Goal: Task Accomplishment & Management: Manage account settings

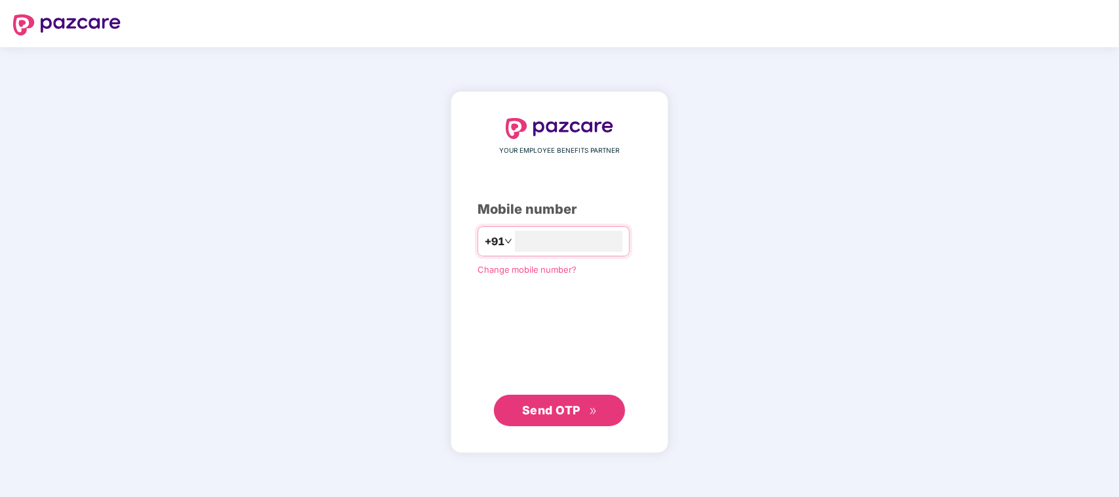
type input "**********"
click at [571, 413] on span "Send OTP" at bounding box center [551, 411] width 58 height 14
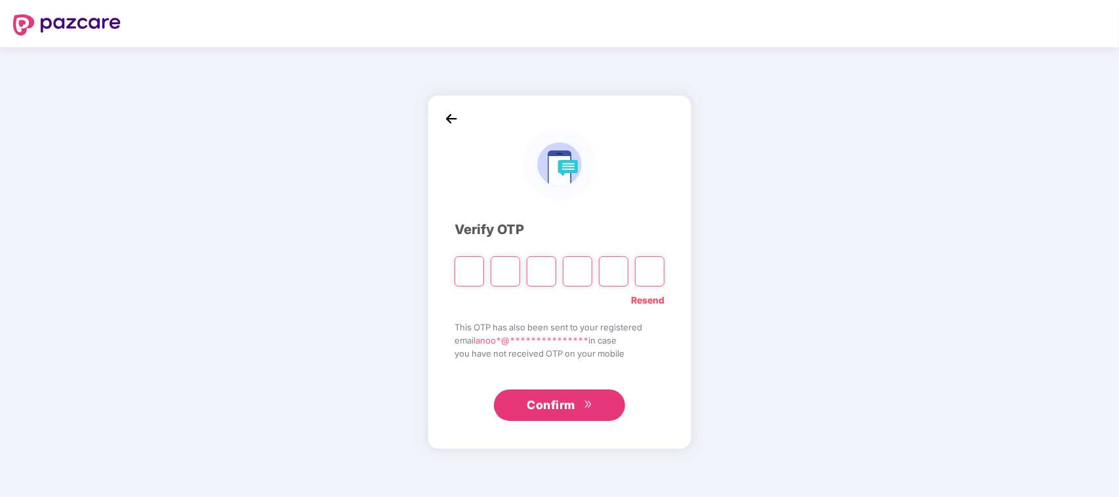
type input "*"
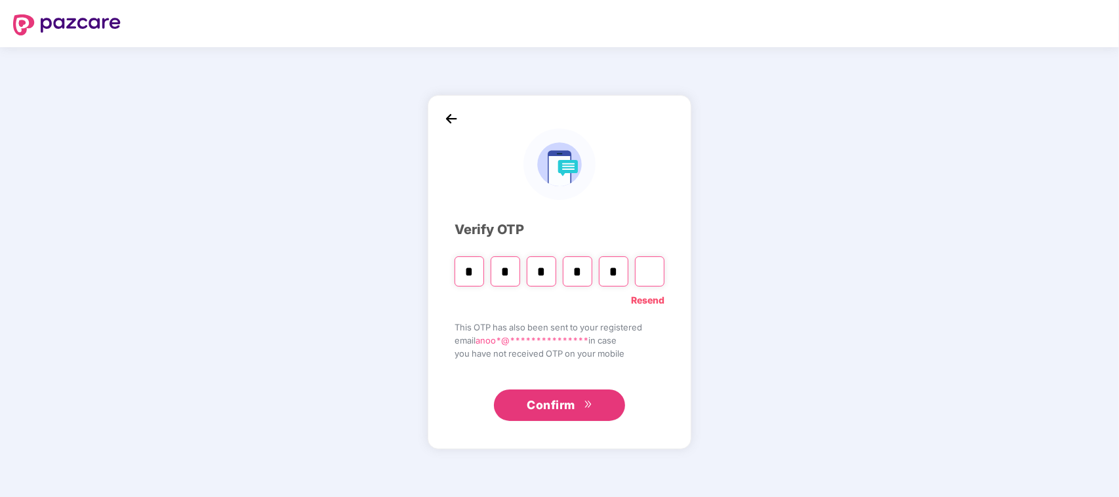
type input "*"
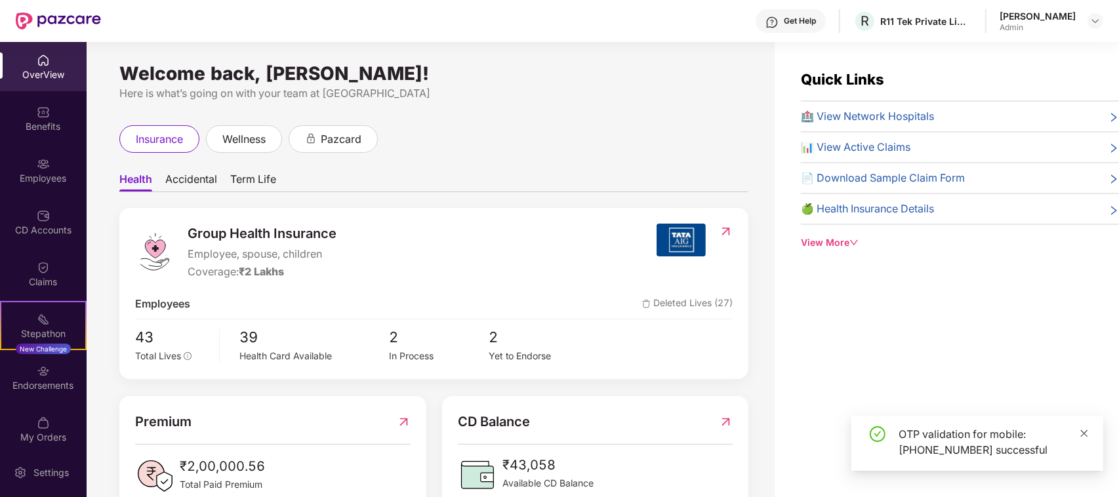
click at [1089, 434] on icon "close" at bounding box center [1084, 433] width 9 height 9
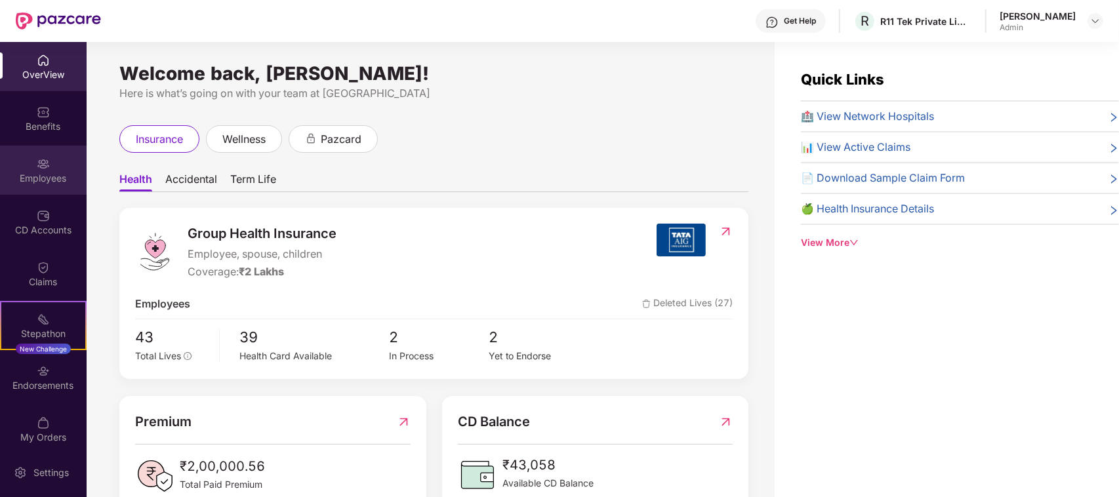
click at [40, 157] on img at bounding box center [43, 163] width 13 height 13
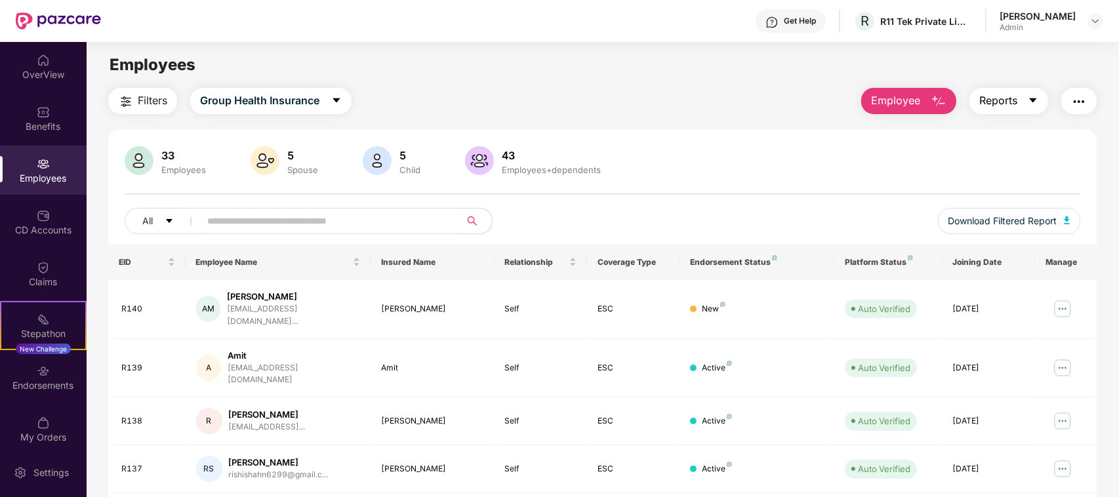
click at [1034, 97] on icon "caret-down" at bounding box center [1033, 100] width 10 height 10
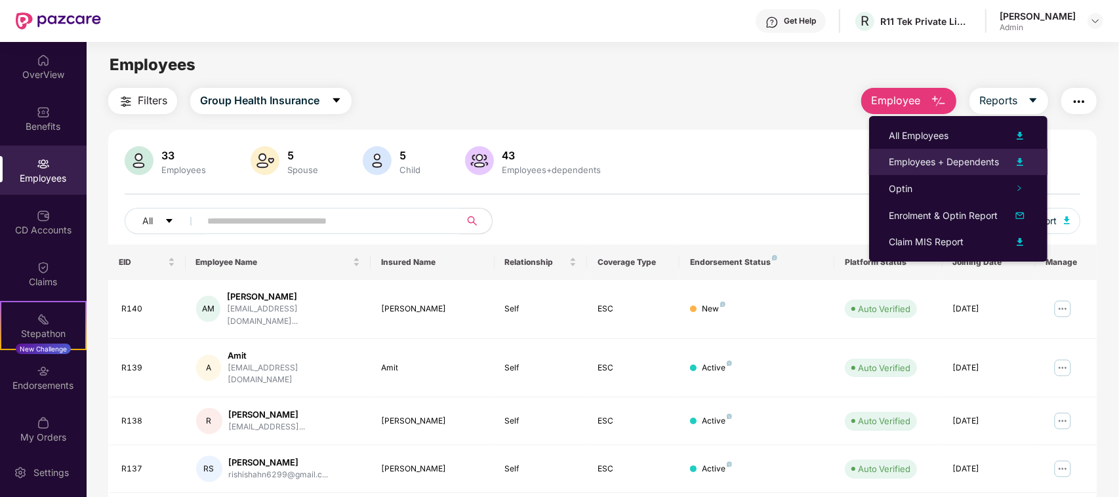
click at [1018, 156] on img at bounding box center [1020, 162] width 16 height 16
